Goal: Check status: Check status

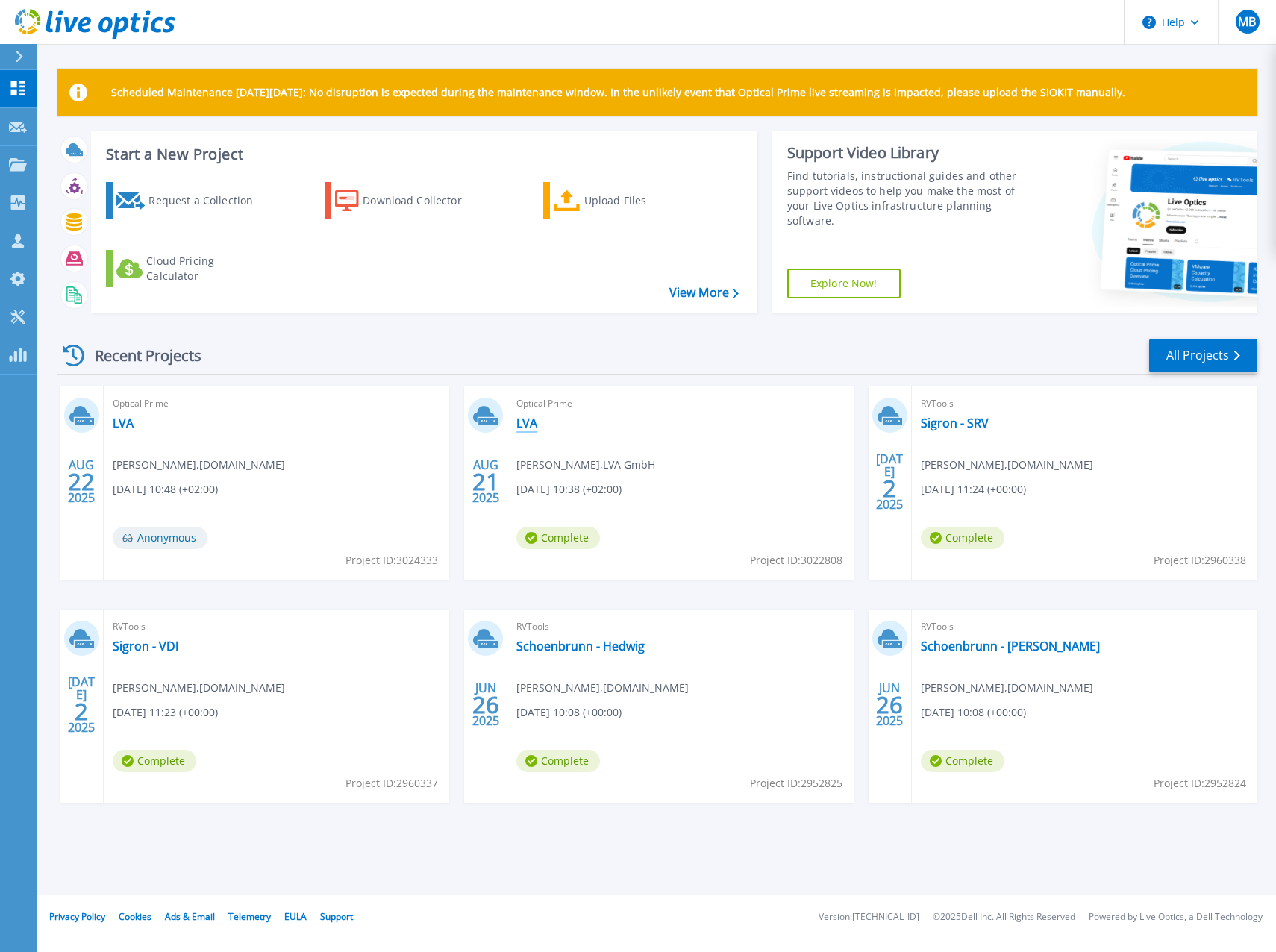
click at [533, 419] on link "LVA" at bounding box center [527, 422] width 21 height 15
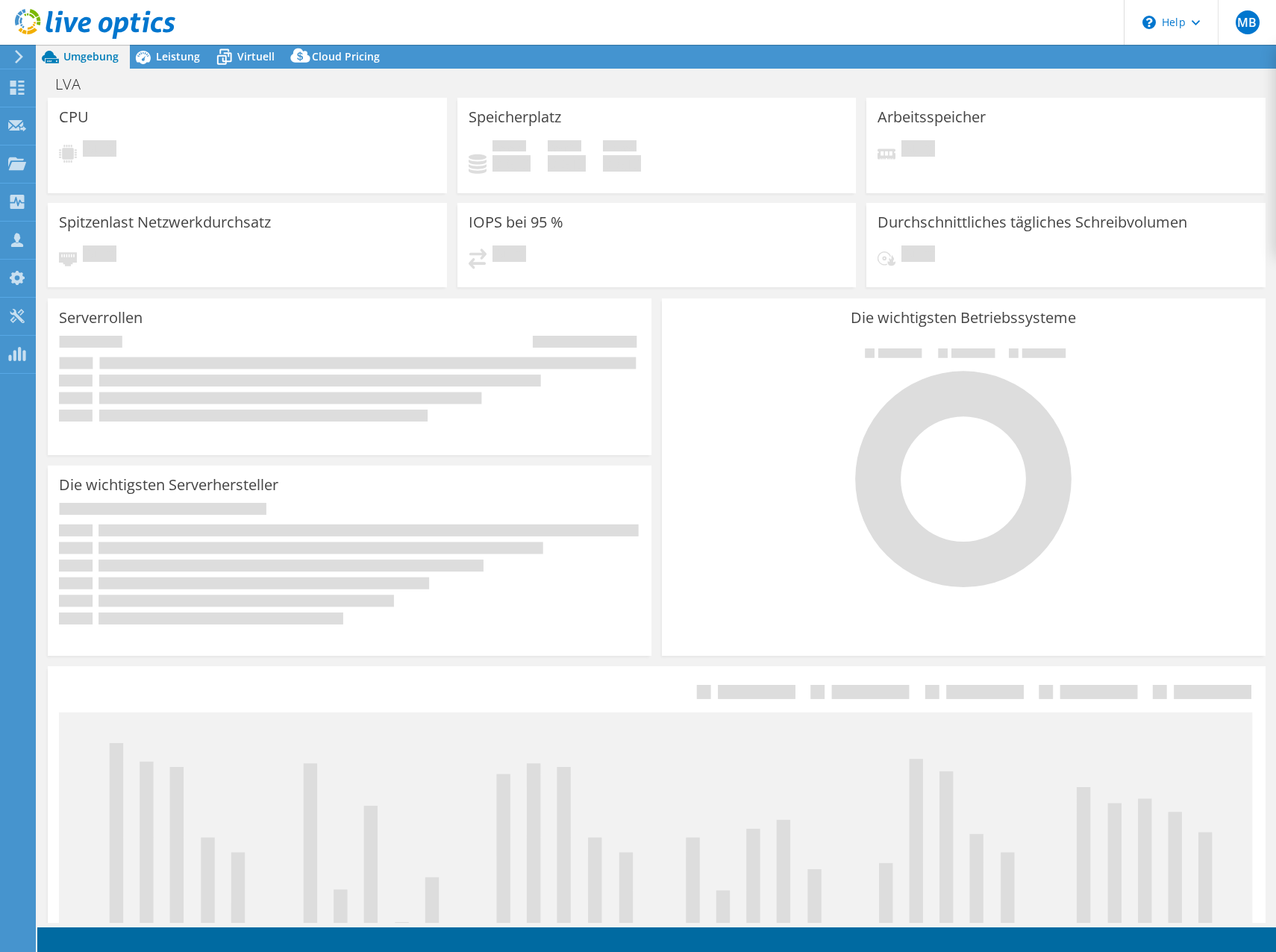
select select "EUFrankfurt"
select select "EUR"
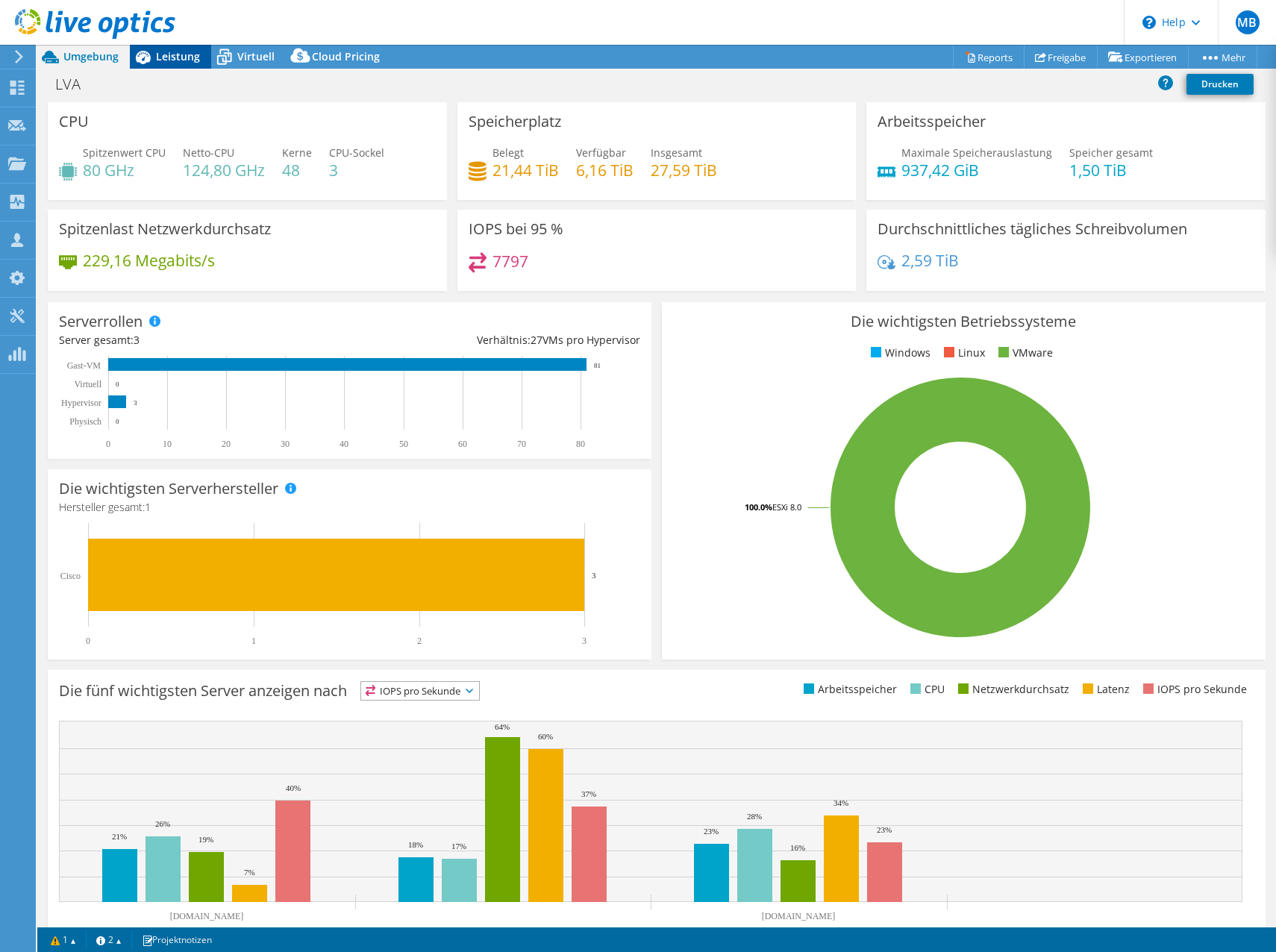
click at [171, 56] on span "Leistung" at bounding box center [178, 56] width 44 height 14
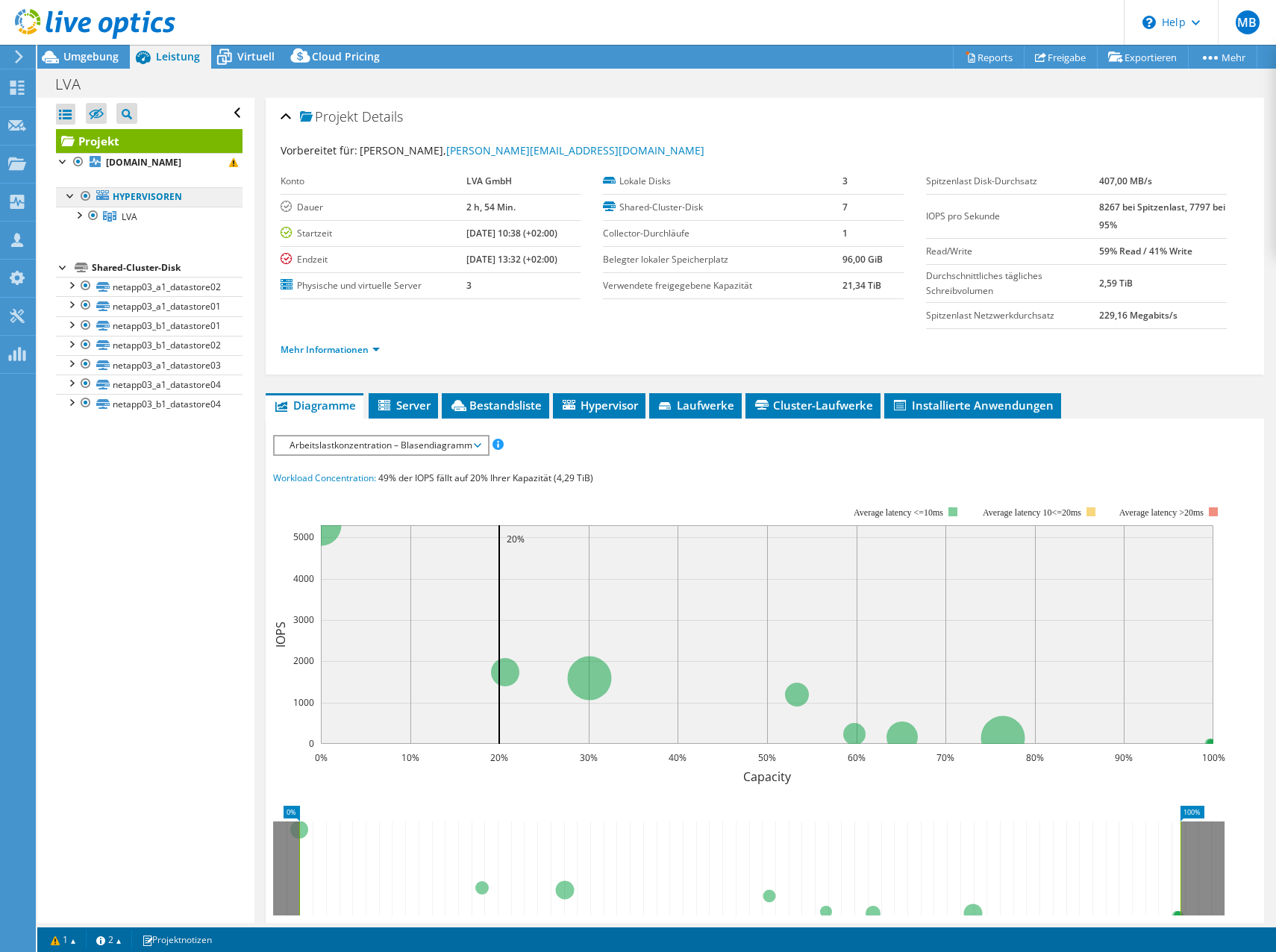
click at [146, 197] on link "Hypervisoren" at bounding box center [150, 197] width 187 height 19
click at [142, 215] on link "LVA" at bounding box center [150, 216] width 187 height 19
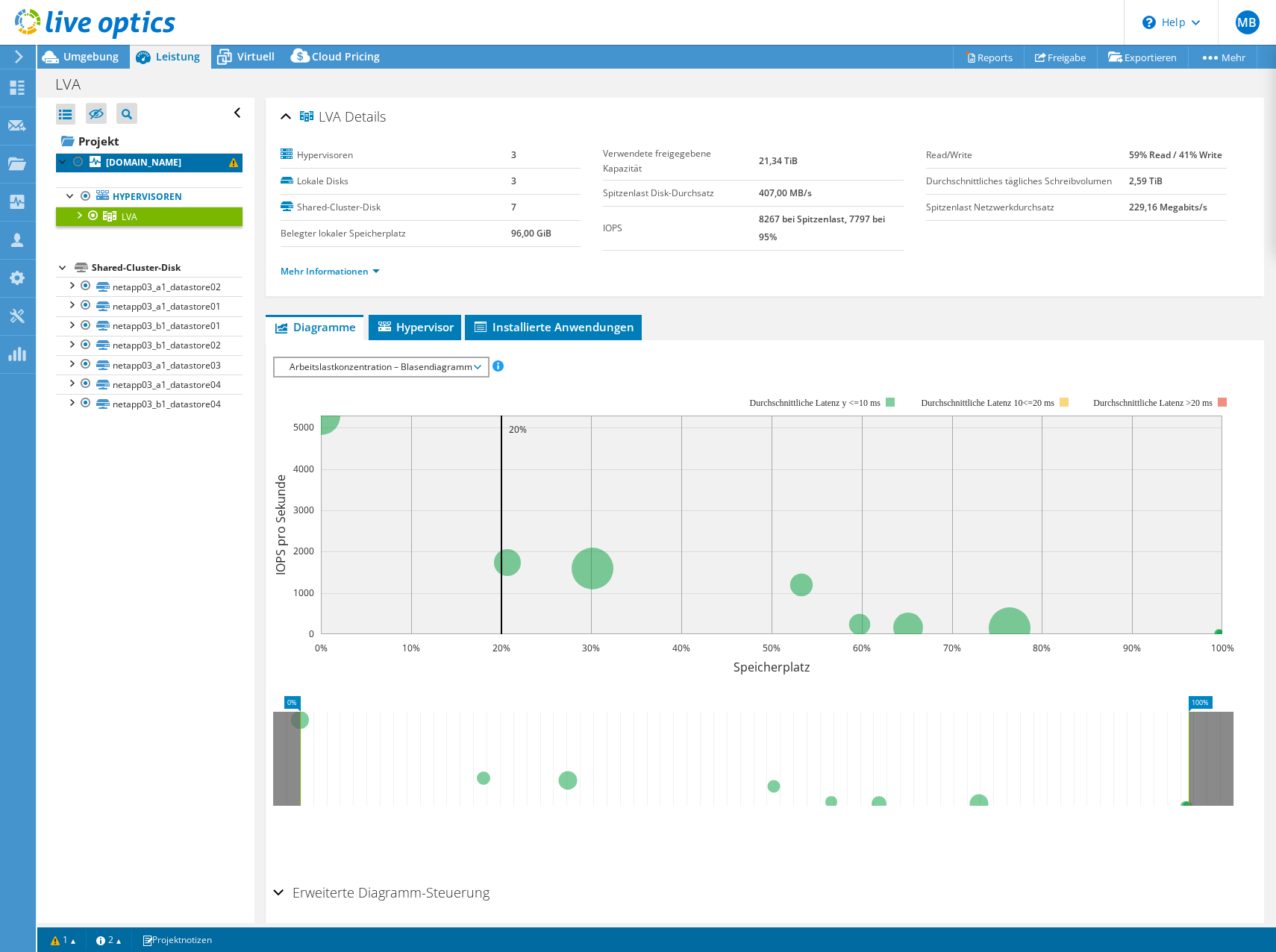
click at [179, 153] on link "[DOMAIN_NAME]" at bounding box center [150, 163] width 187 height 19
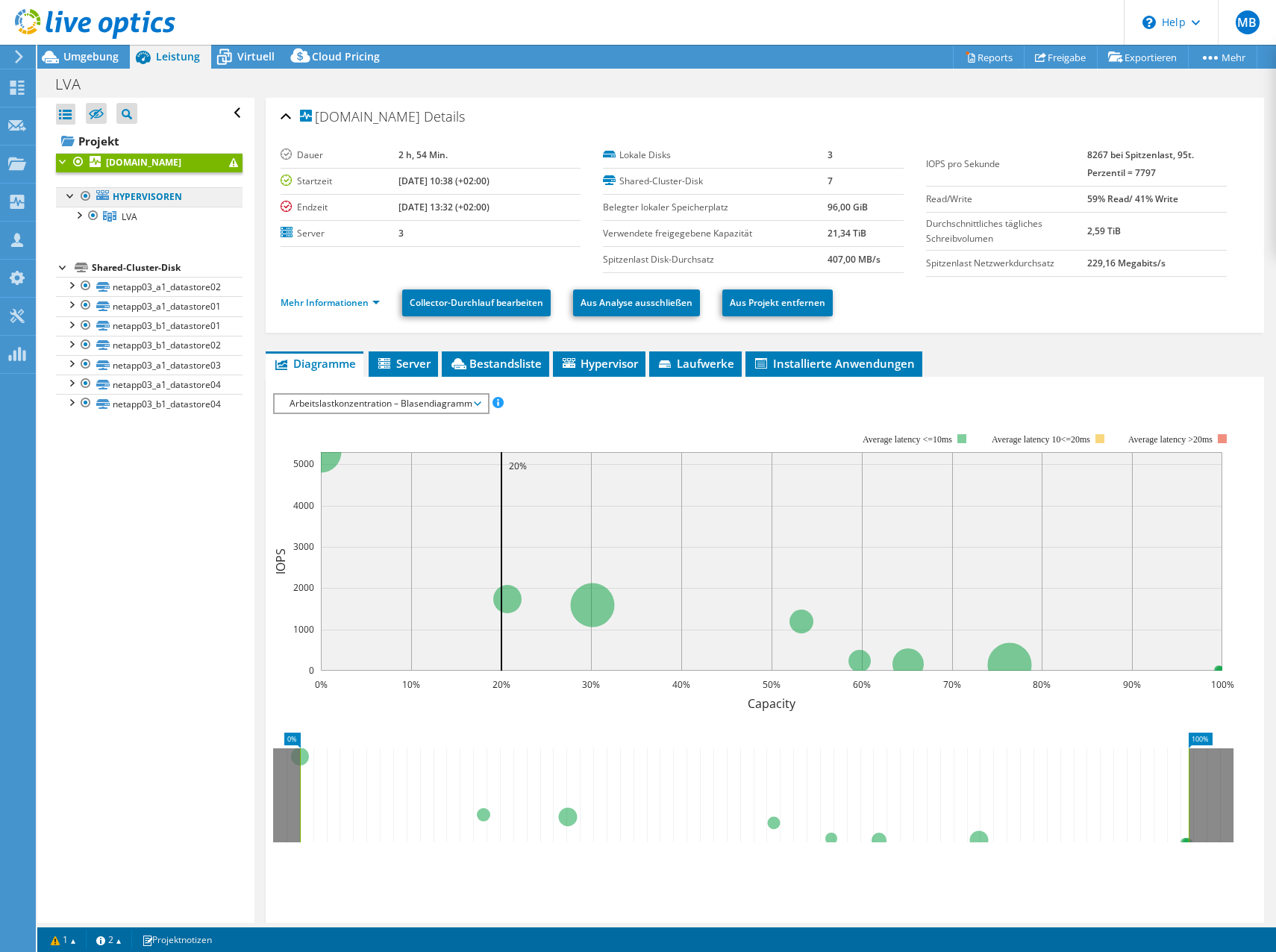
click at [157, 200] on link "Hypervisoren" at bounding box center [150, 197] width 187 height 19
click at [138, 216] on span "LVA" at bounding box center [129, 216] width 15 height 13
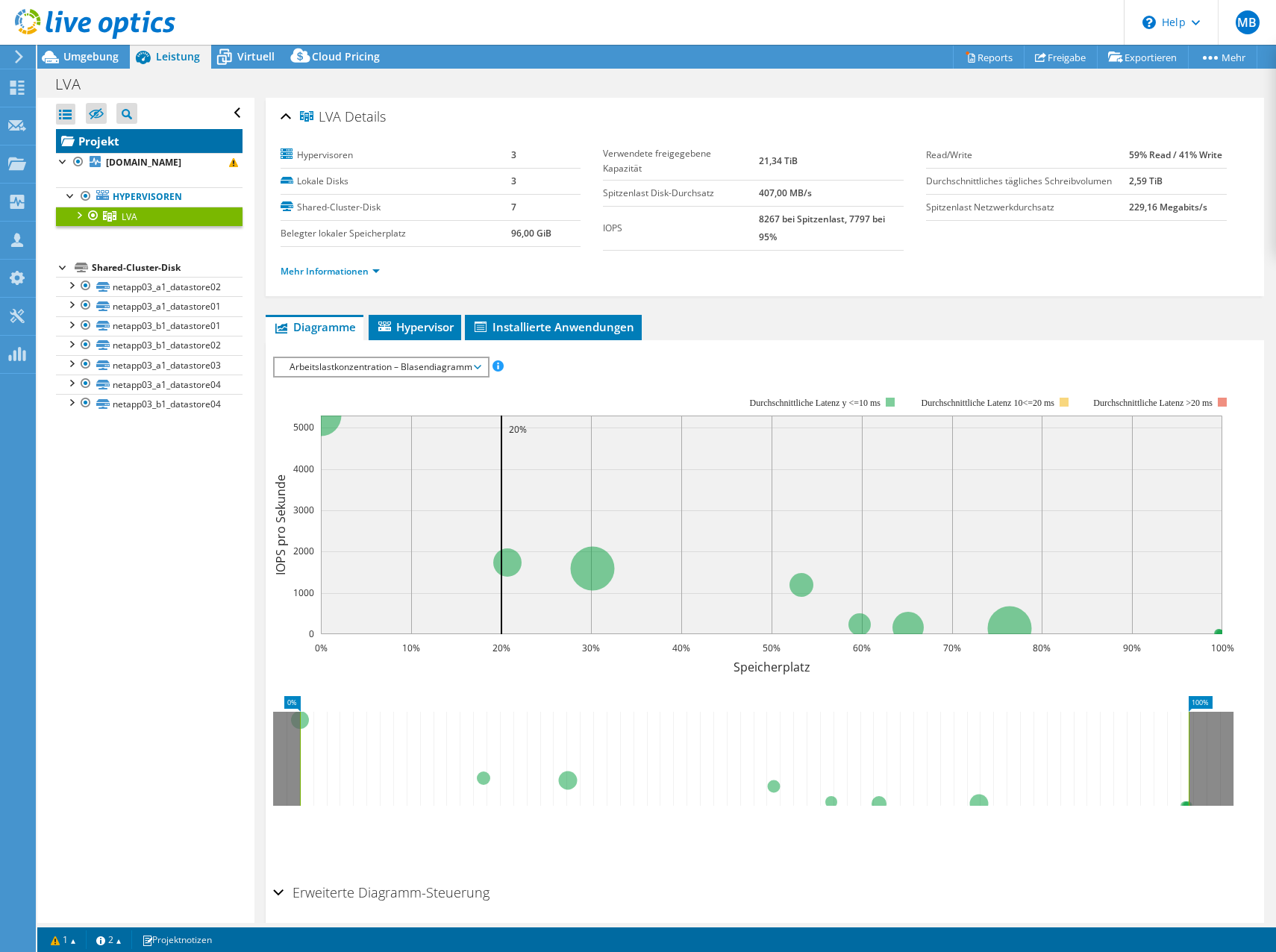
click at [119, 134] on link "Projekt" at bounding box center [150, 141] width 187 height 24
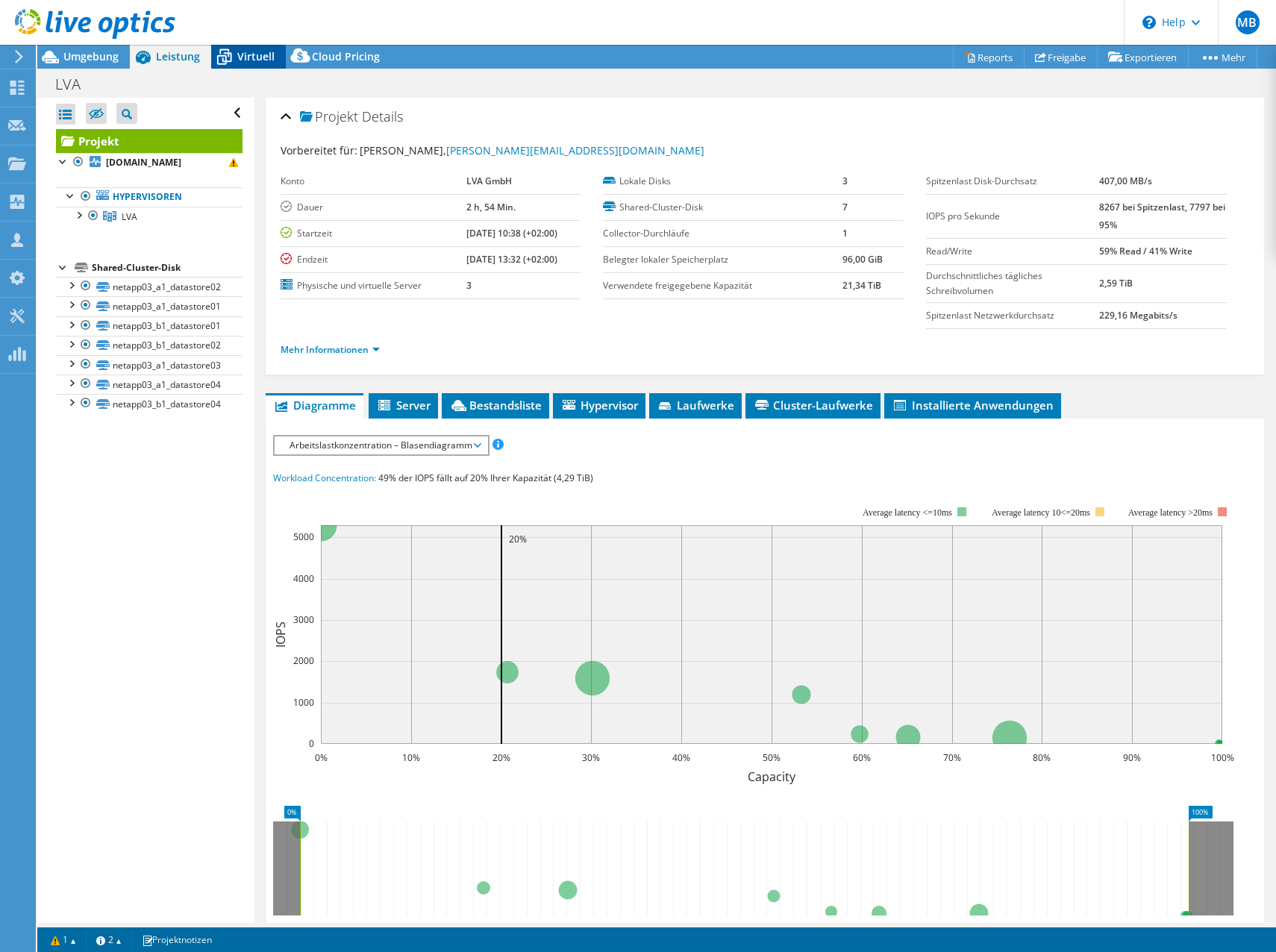
click at [242, 48] on div "Virtuell" at bounding box center [248, 57] width 75 height 24
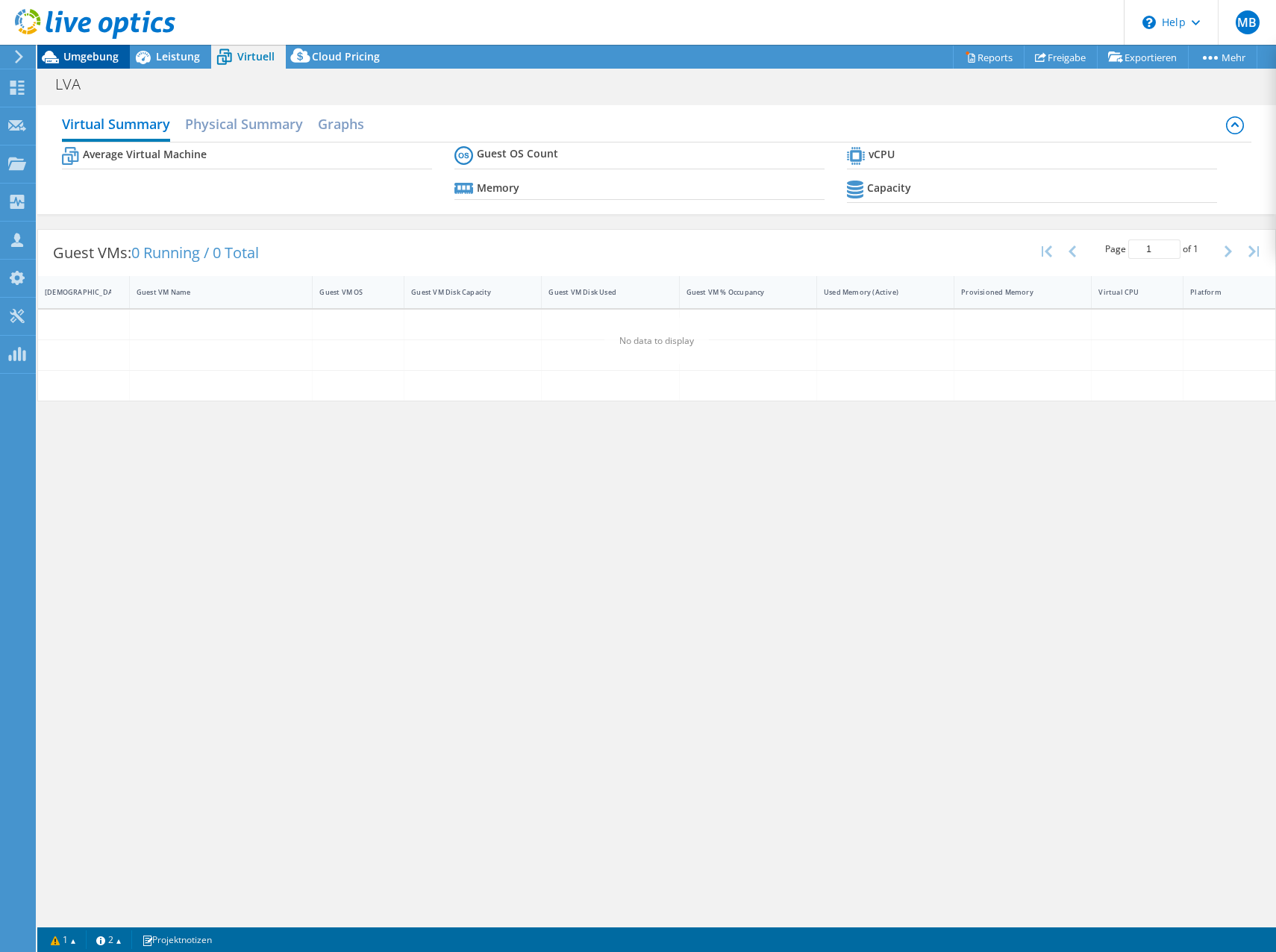
click at [78, 58] on span "Umgebung" at bounding box center [91, 56] width 56 height 14
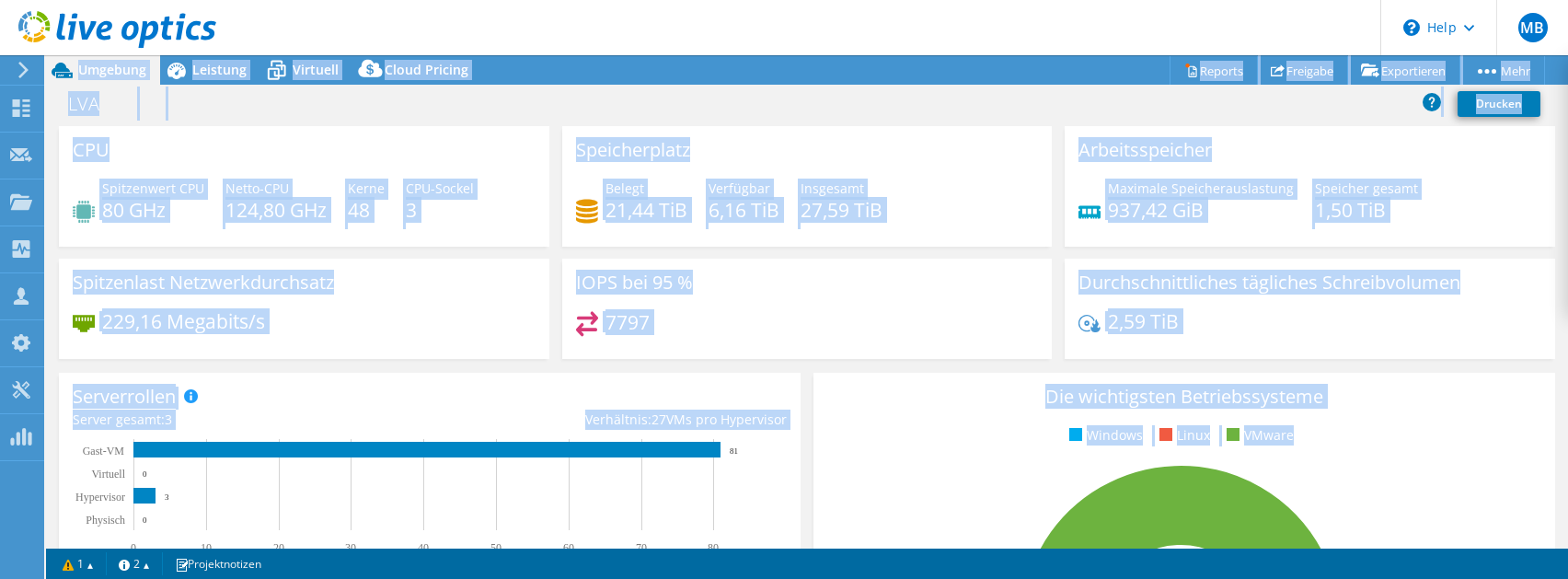
click at [1568, 579] on html "MB Teammitglied Martin Bierbauer [EMAIL_ADDRESS][PERSON_NAME][PERSON_NAME][DOMA…" at bounding box center [784, 289] width 1568 height 579
click at [1566, 578] on section "Warnings Das Projekt enthält ein oder mehrere CRs, die nicht wie geplant abgesc…" at bounding box center [806, 563] width 1522 height 31
